Goal: Task Accomplishment & Management: Manage account settings

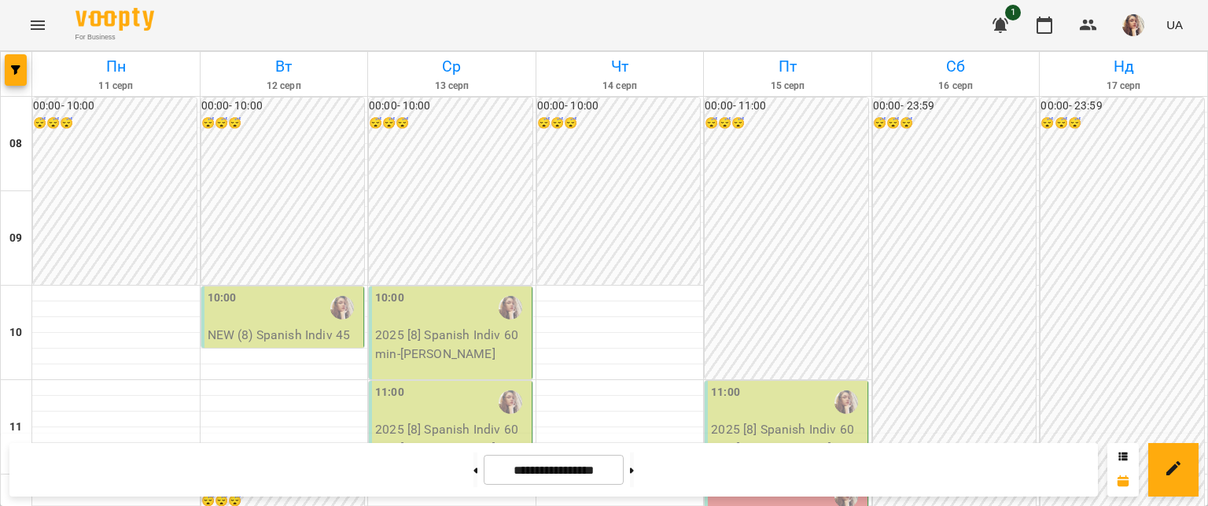
scroll to position [806, 0]
click at [634, 476] on button at bounding box center [632, 469] width 4 height 35
click at [634, 485] on button at bounding box center [632, 469] width 4 height 35
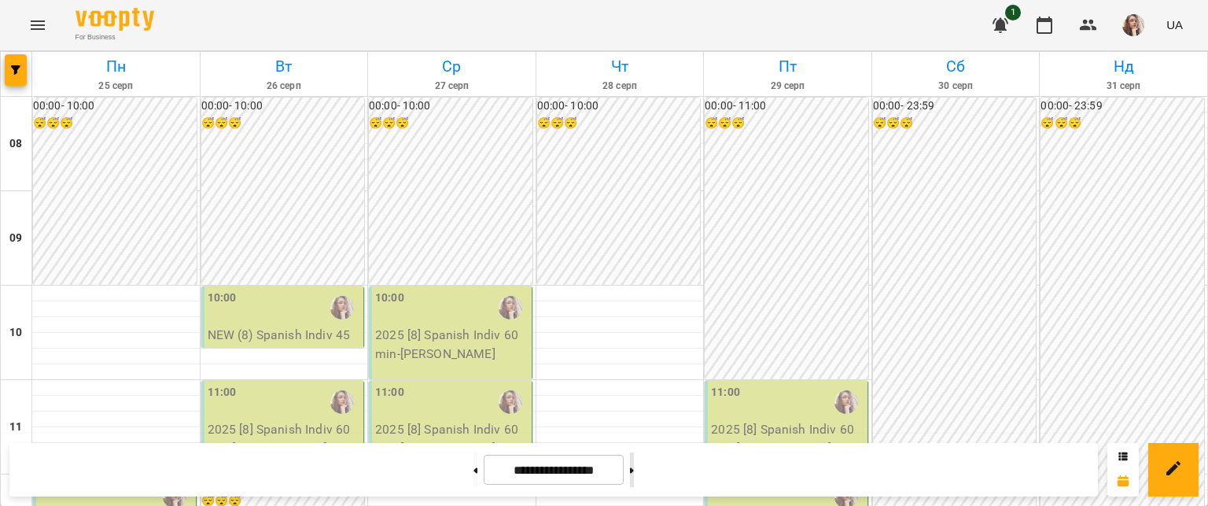
drag, startPoint x: 667, startPoint y: 485, endPoint x: 651, endPoint y: 471, distance: 21.8
click at [634, 471] on button at bounding box center [632, 469] width 4 height 35
drag, startPoint x: 651, startPoint y: 471, endPoint x: 647, endPoint y: 481, distance: 11.0
click at [634, 481] on button at bounding box center [632, 469] width 4 height 35
click at [634, 475] on button at bounding box center [632, 469] width 4 height 35
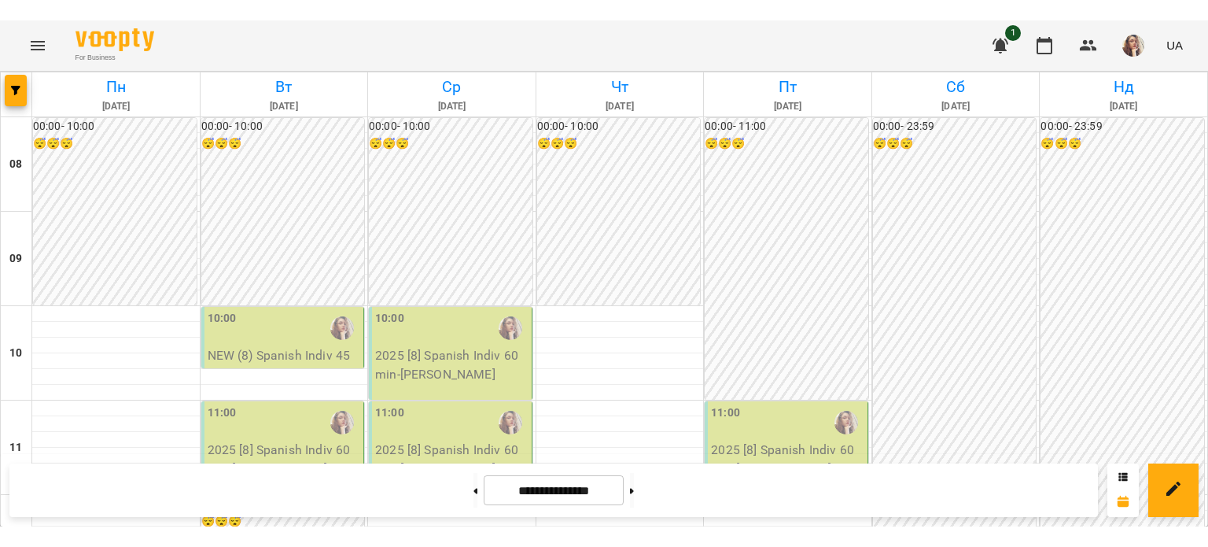
scroll to position [531, 0]
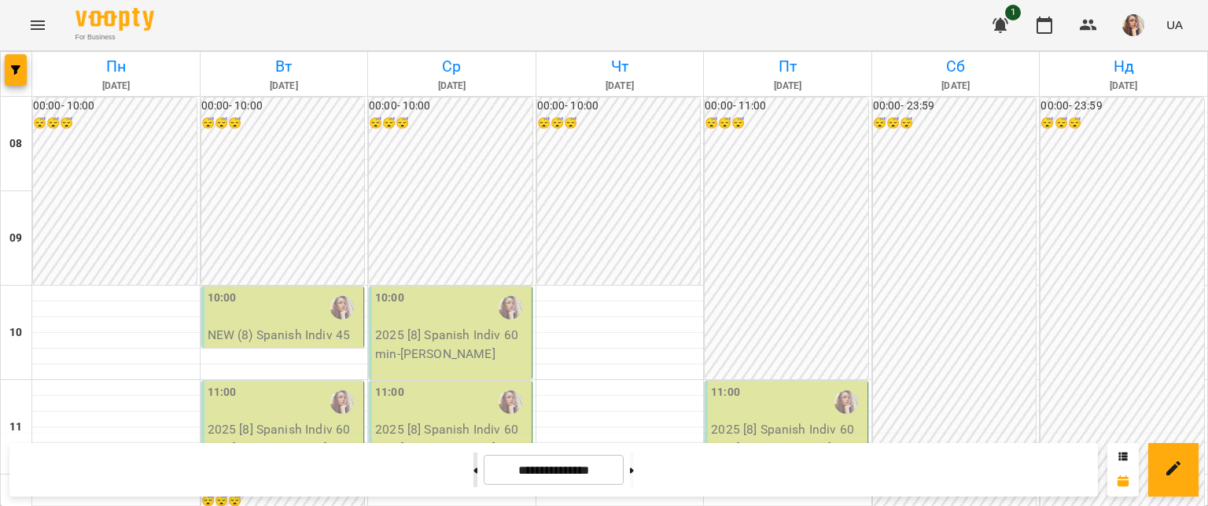
click at [474, 473] on button at bounding box center [476, 469] width 4 height 35
drag, startPoint x: 448, startPoint y: 473, endPoint x: 489, endPoint y: 310, distance: 167.7
drag, startPoint x: 489, startPoint y: 310, endPoint x: 456, endPoint y: 468, distance: 161.5
click at [474, 468] on icon at bounding box center [476, 470] width 4 height 6
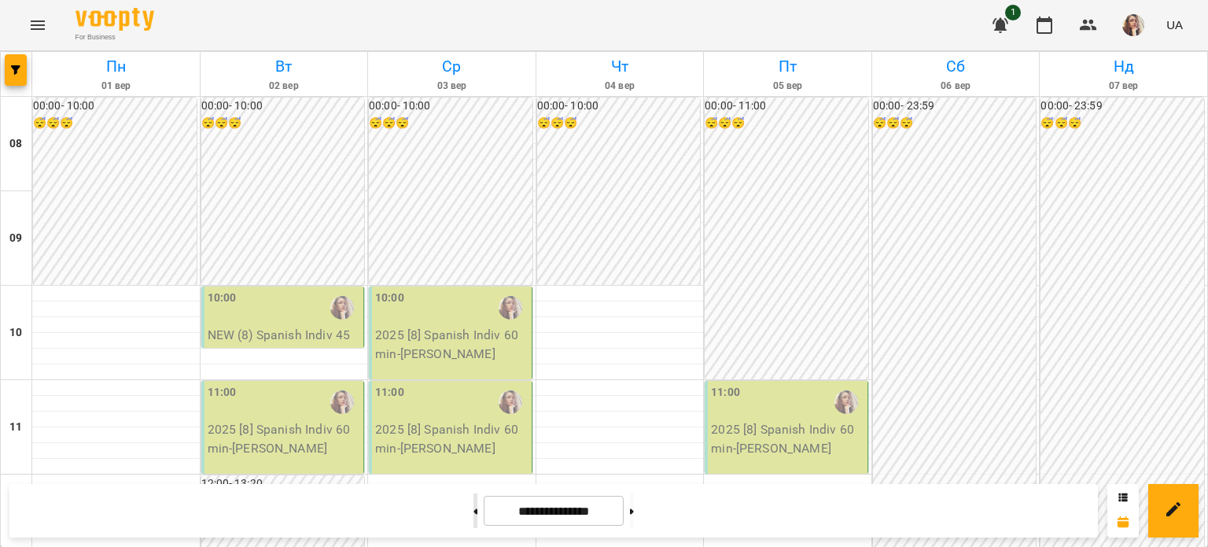
click at [474, 505] on button at bounding box center [476, 510] width 4 height 35
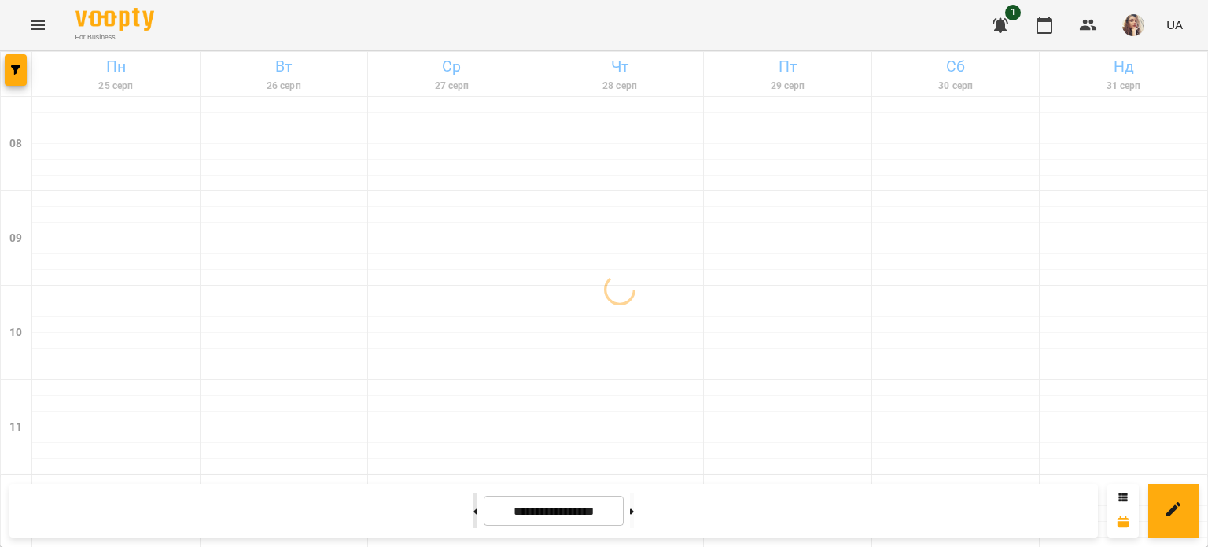
click at [474, 505] on button at bounding box center [476, 510] width 4 height 35
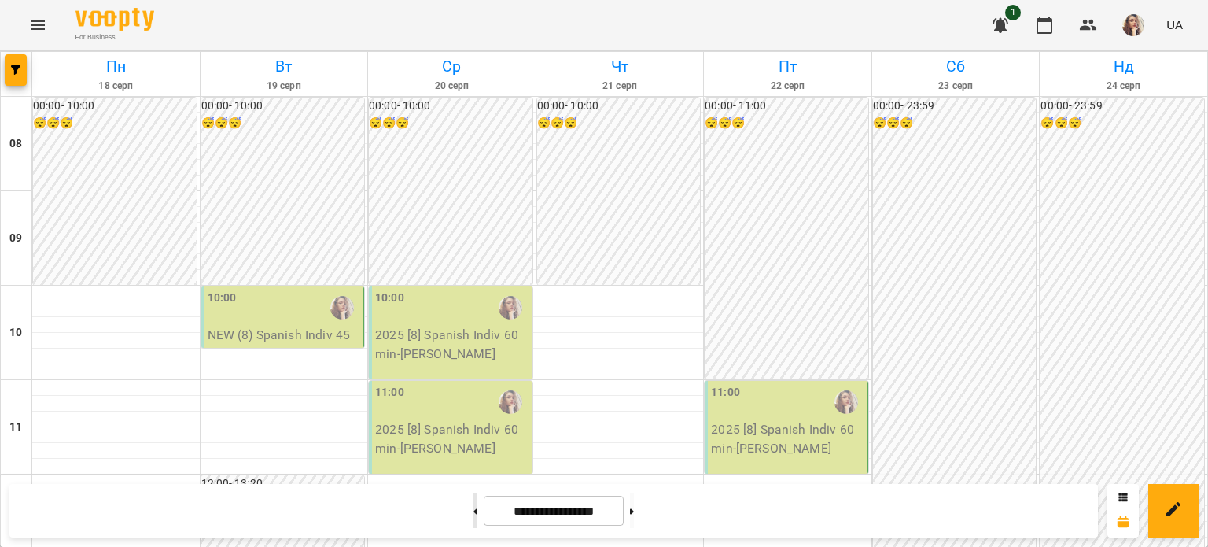
click at [474, 505] on button at bounding box center [476, 510] width 4 height 35
type input "**********"
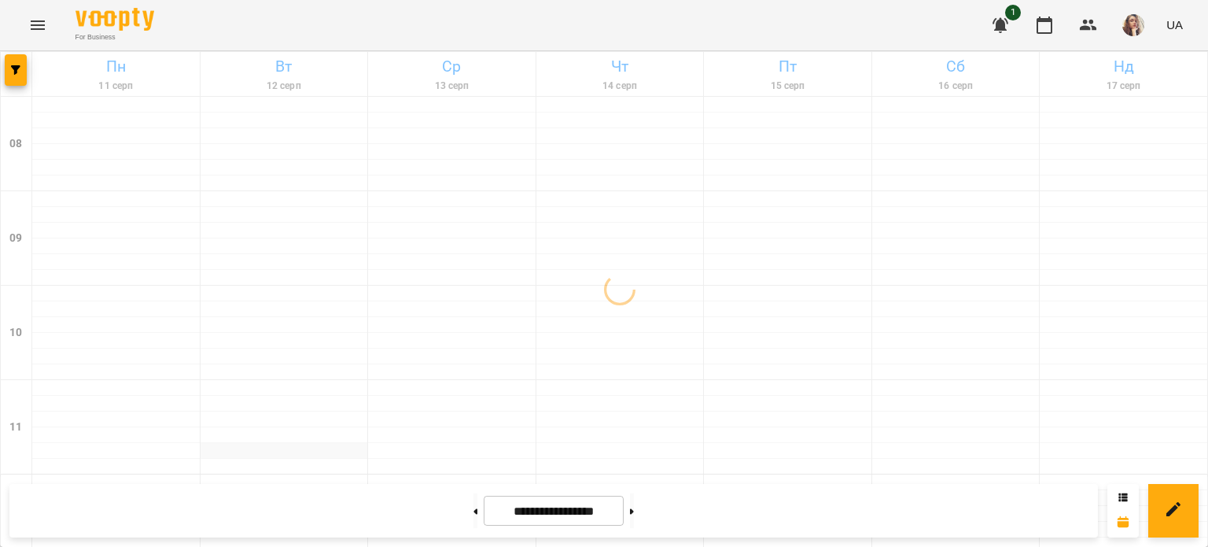
scroll to position [59, 0]
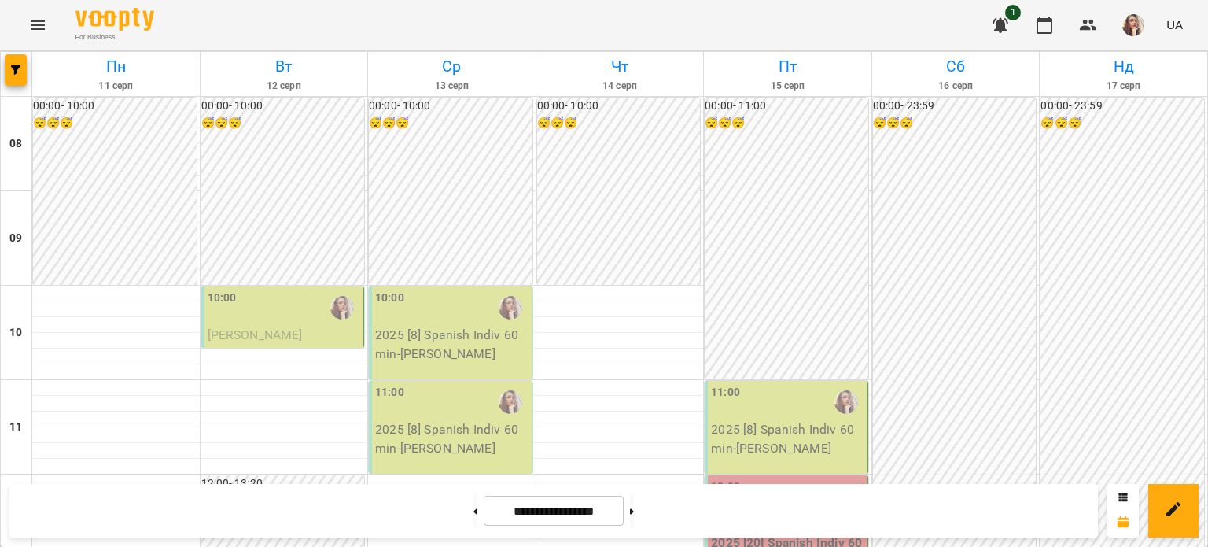
click at [283, 326] on p "[PERSON_NAME]" at bounding box center [284, 335] width 153 height 19
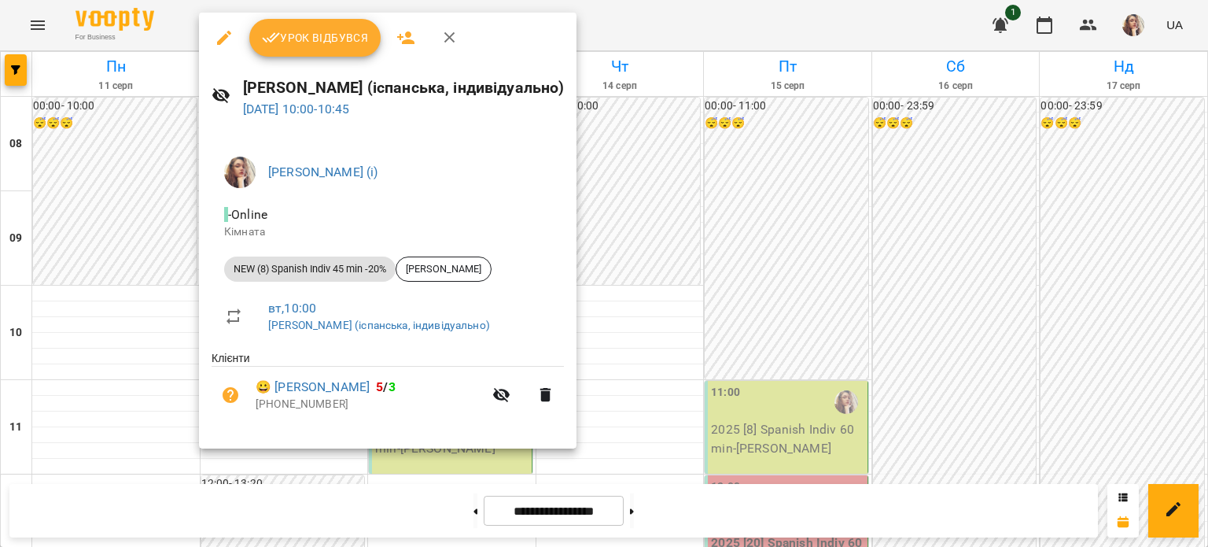
click at [304, 28] on span "Урок відбувся" at bounding box center [315, 37] width 107 height 19
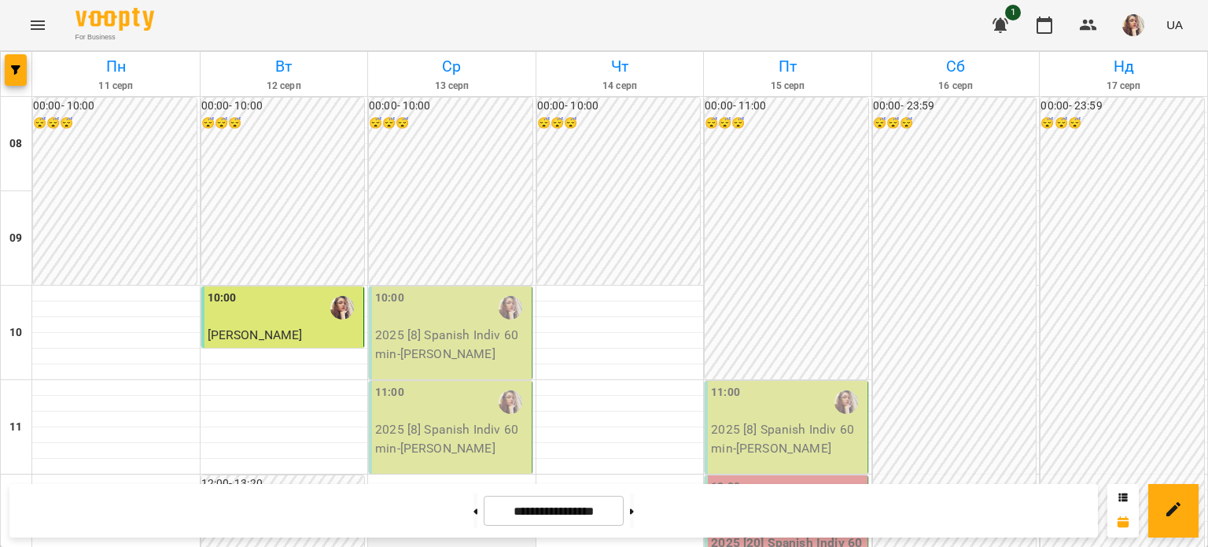
scroll to position [315, 0]
